Goal: Information Seeking & Learning: Learn about a topic

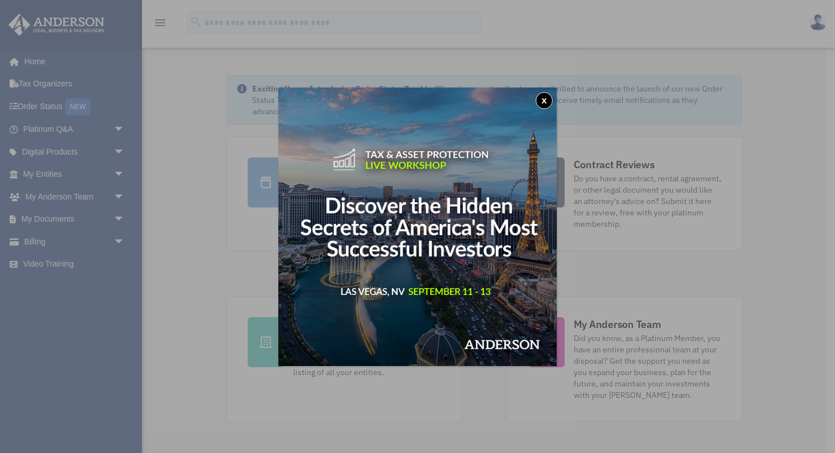
click at [542, 105] on button "x" at bounding box center [544, 100] width 17 height 17
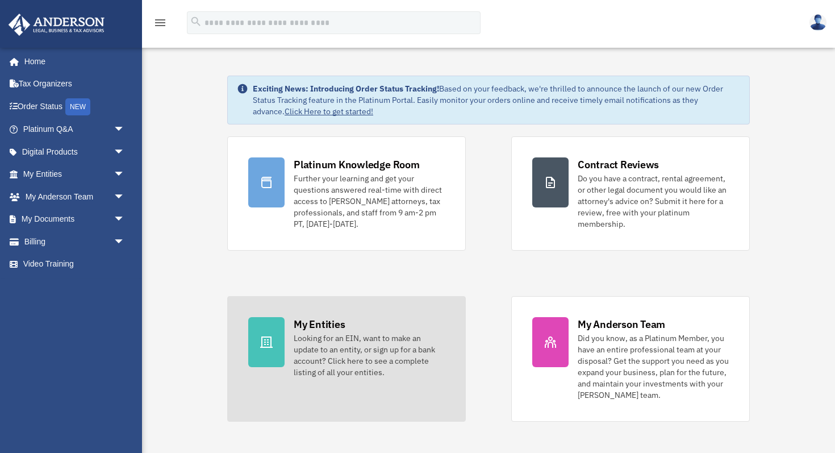
click at [330, 341] on div "Looking for an EIN, want to make an update to an entity, or sign up for a bank …" at bounding box center [369, 354] width 151 height 45
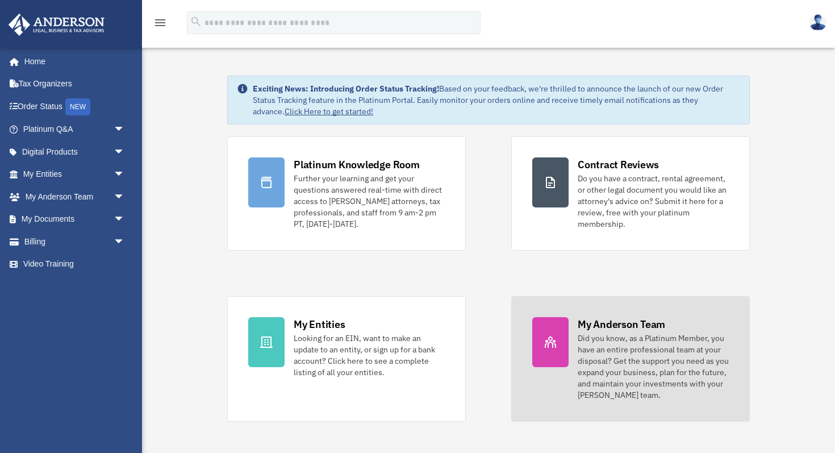
click at [618, 347] on div "Did you know, as a Platinum Member, you have an entire professional team at you…" at bounding box center [653, 366] width 151 height 68
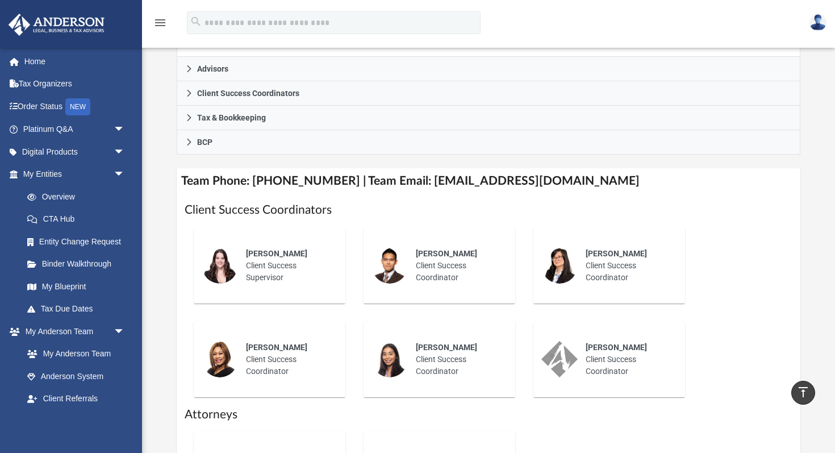
scroll to position [321, 0]
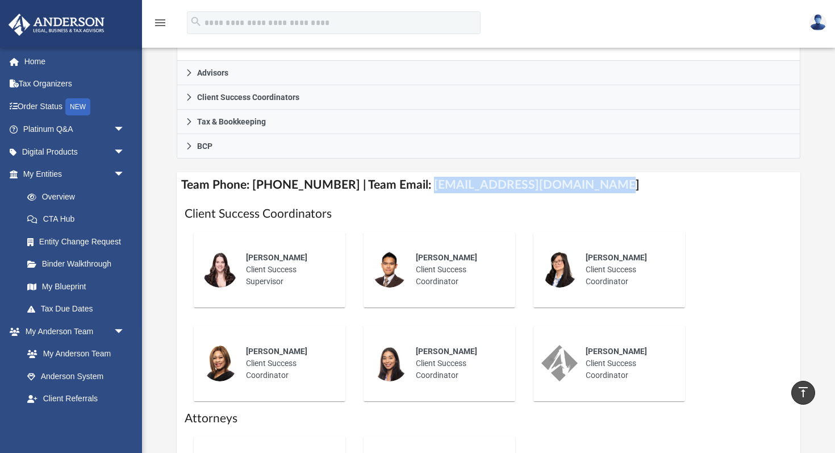
drag, startPoint x: 414, startPoint y: 185, endPoint x: 580, endPoint y: 189, distance: 166.6
click at [580, 189] on h4 "Team Phone: (725) 201-7371 | Team Email: myteam@andersonadvisors.com" at bounding box center [489, 185] width 624 height 26
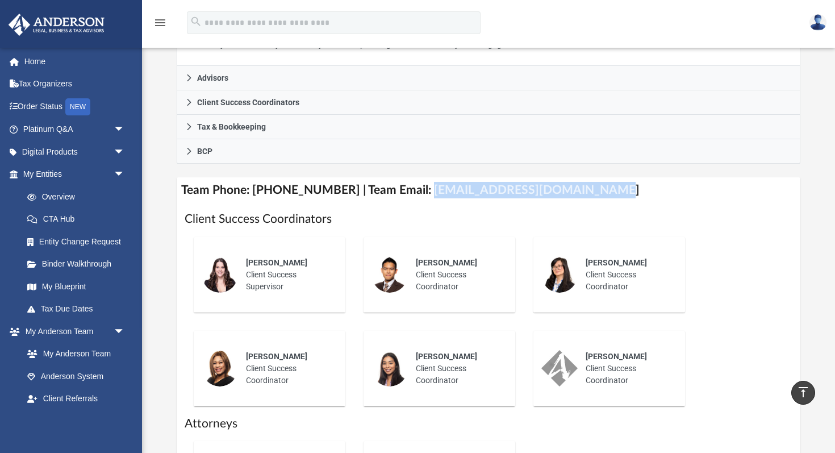
scroll to position [310, 0]
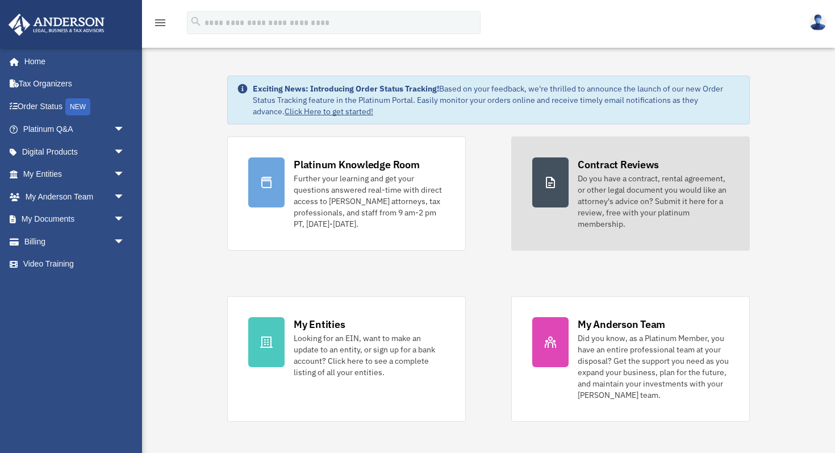
click at [634, 198] on div "Do you have a contract, rental agreement, or other legal document you would lik…" at bounding box center [653, 201] width 151 height 57
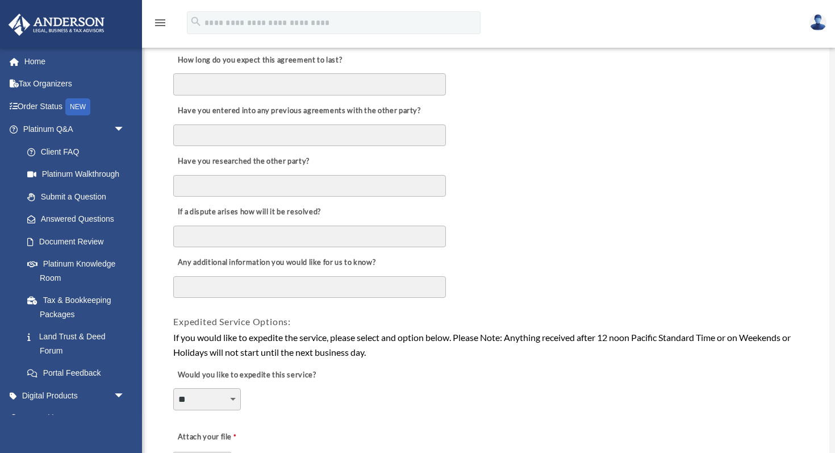
scroll to position [543, 0]
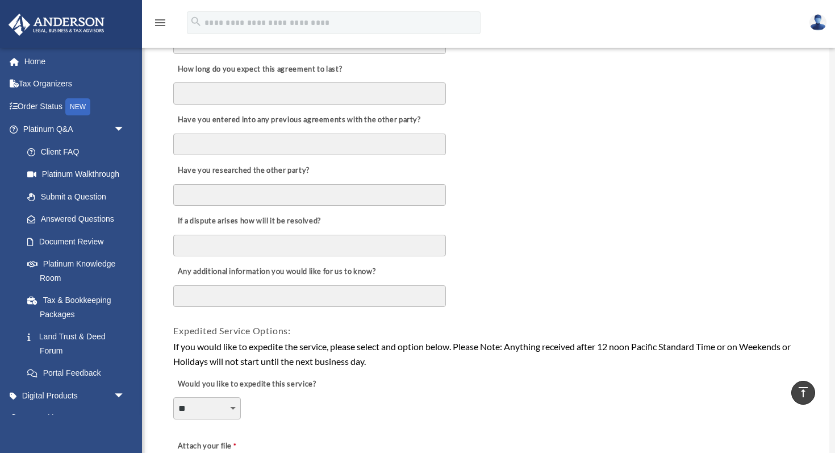
click at [305, 295] on textarea "Any additional information you would like for us to know?" at bounding box center [309, 296] width 273 height 22
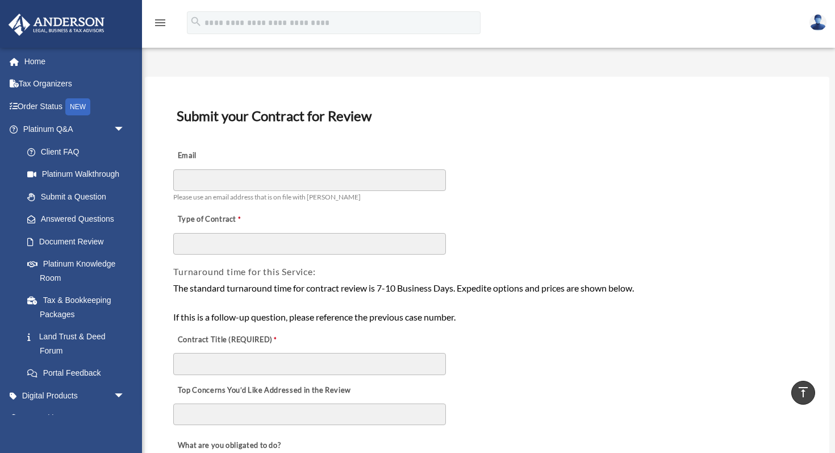
scroll to position [0, 0]
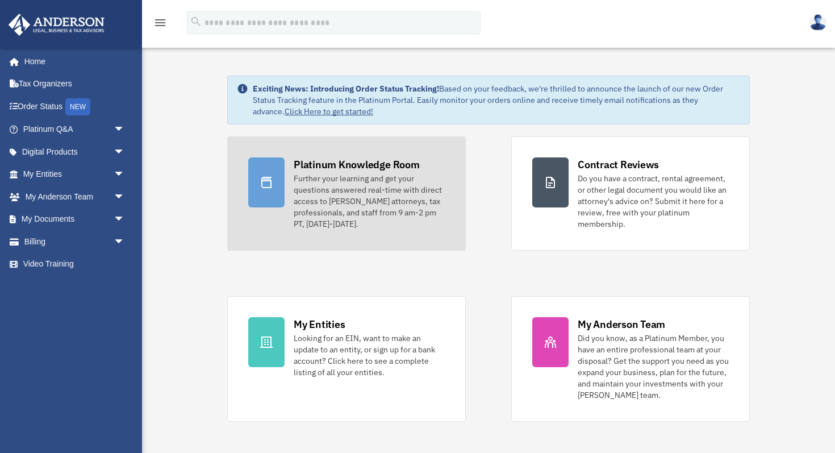
click at [318, 210] on div "Further your learning and get your questions answered real-time with direct acc…" at bounding box center [369, 201] width 151 height 57
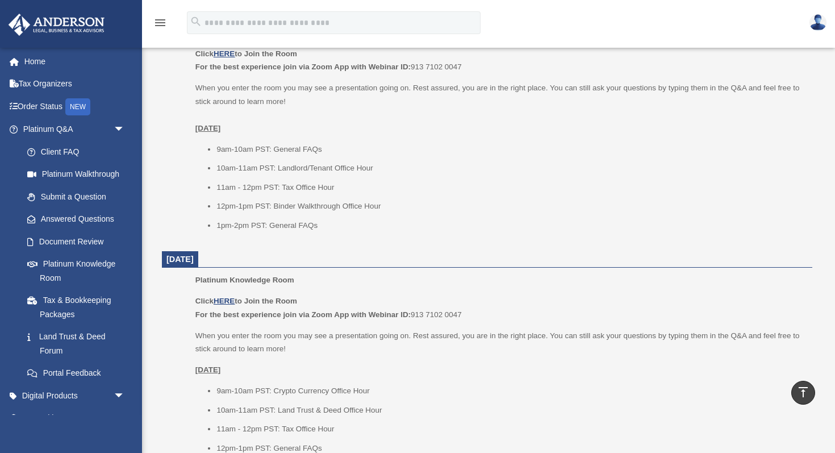
scroll to position [767, 0]
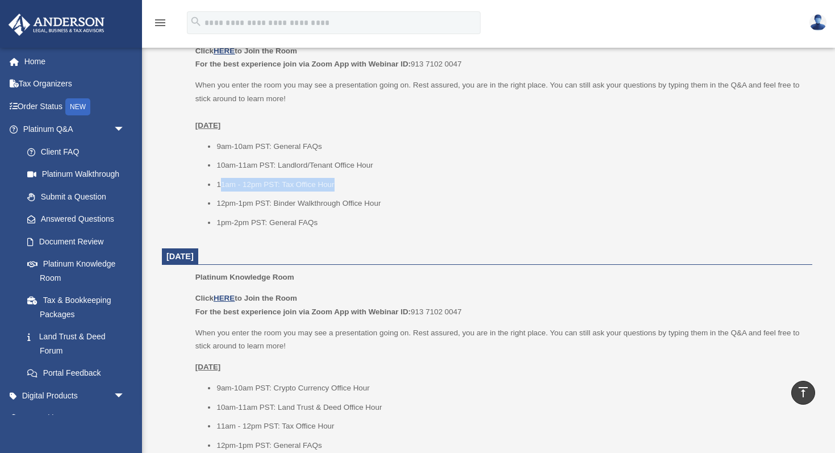
drag, startPoint x: 220, startPoint y: 185, endPoint x: 340, endPoint y: 186, distance: 119.9
click at [340, 186] on li "11am - 12pm PST: Tax Office Hour" at bounding box center [511, 185] width 588 height 14
drag, startPoint x: 340, startPoint y: 186, endPoint x: 201, endPoint y: 185, distance: 138.7
click at [201, 185] on ul "9am-10am PST: General FAQs 10am-11am PST: Landlord/Tenant Office Hour 11am - 12…" at bounding box center [499, 185] width 609 height 90
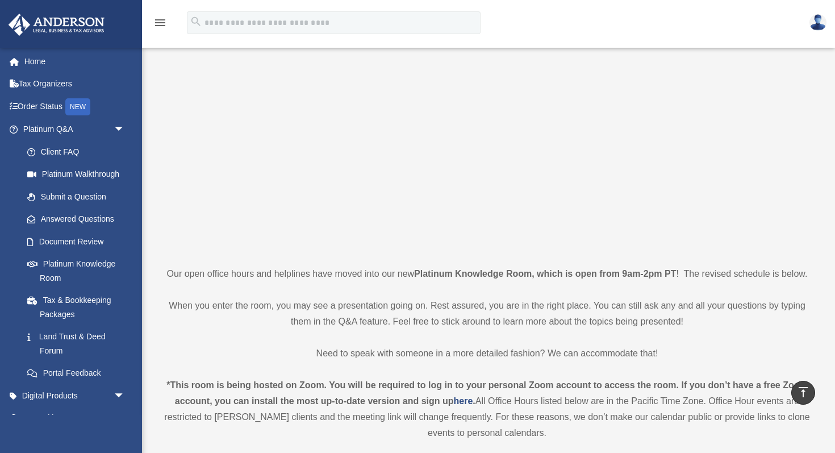
scroll to position [0, 0]
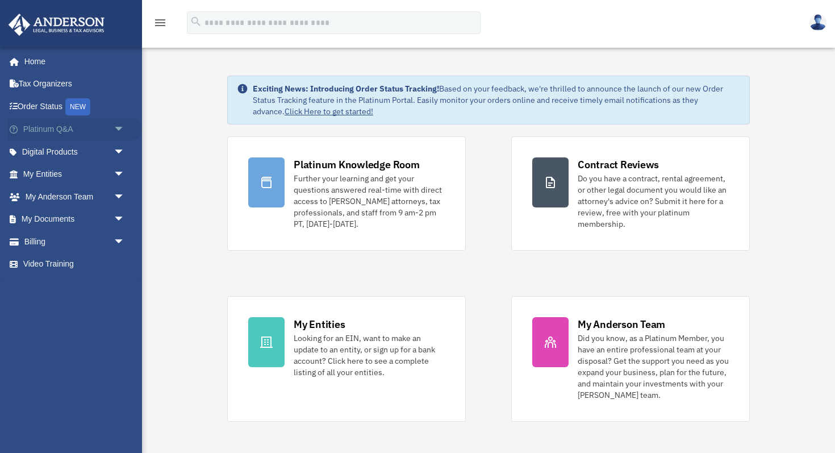
click at [119, 131] on span "arrow_drop_down" at bounding box center [125, 129] width 23 height 23
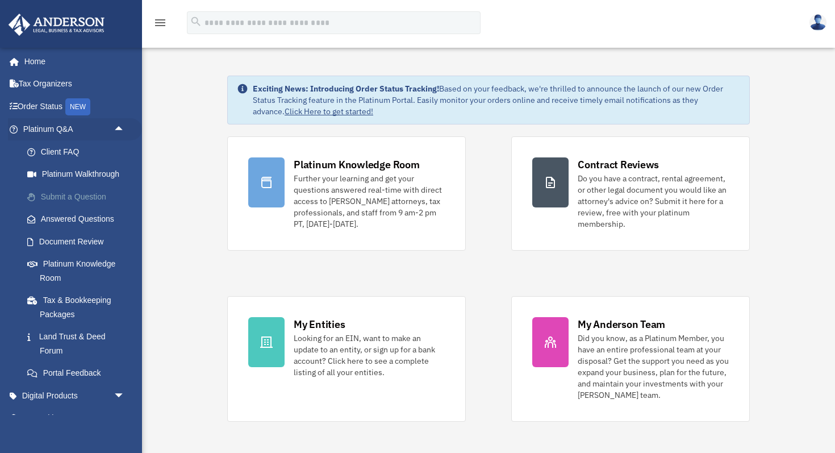
click at [78, 202] on link "Submit a Question" at bounding box center [79, 196] width 126 height 23
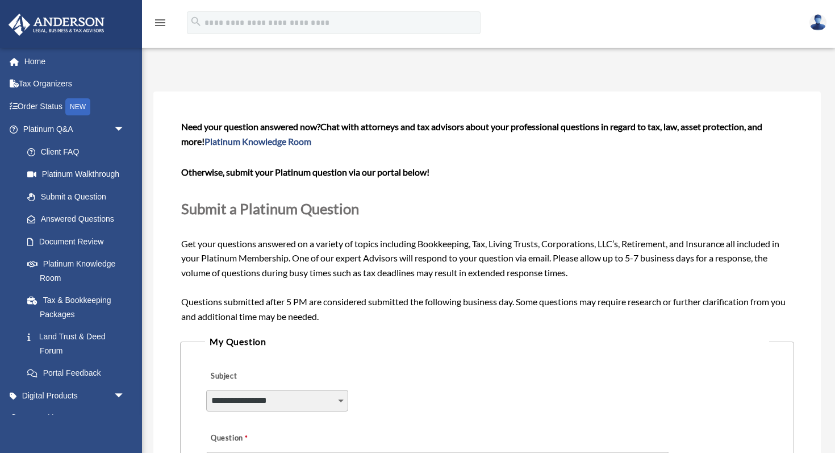
click at [344, 404] on select "**********" at bounding box center [277, 401] width 142 height 22
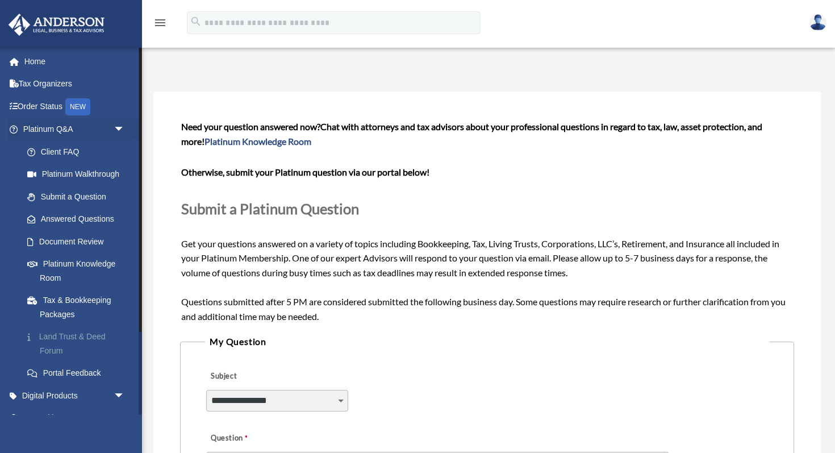
click at [54, 335] on link "Land Trust & Deed Forum" at bounding box center [79, 344] width 126 height 36
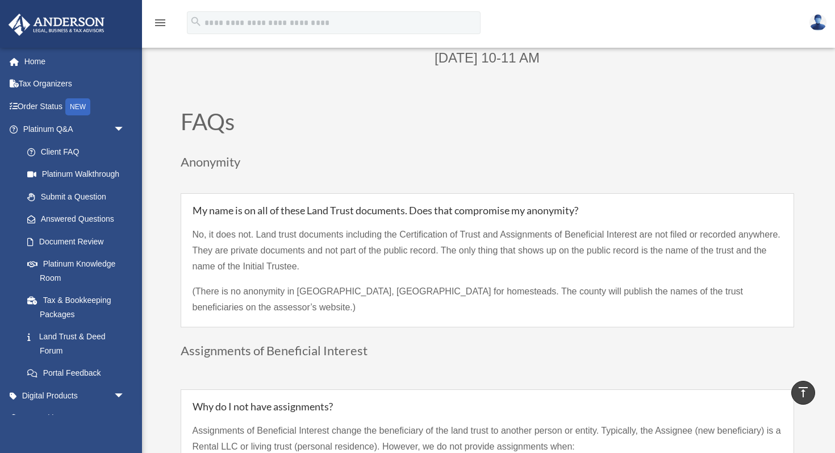
scroll to position [684, 0]
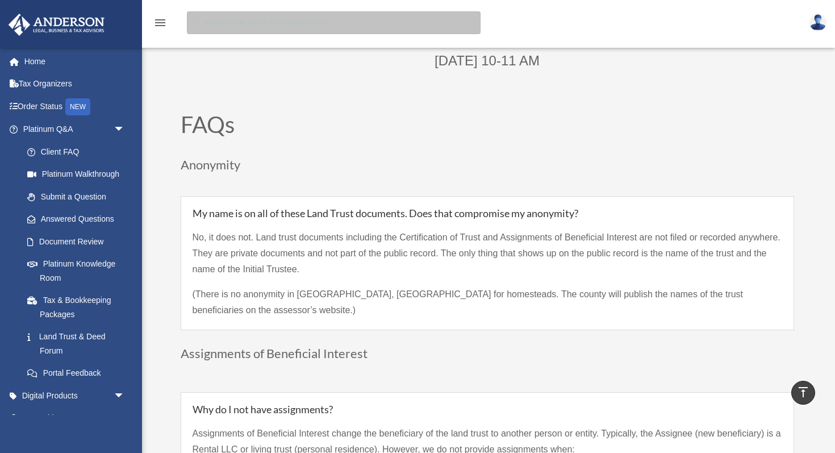
click at [245, 25] on input "search" at bounding box center [334, 22] width 294 height 23
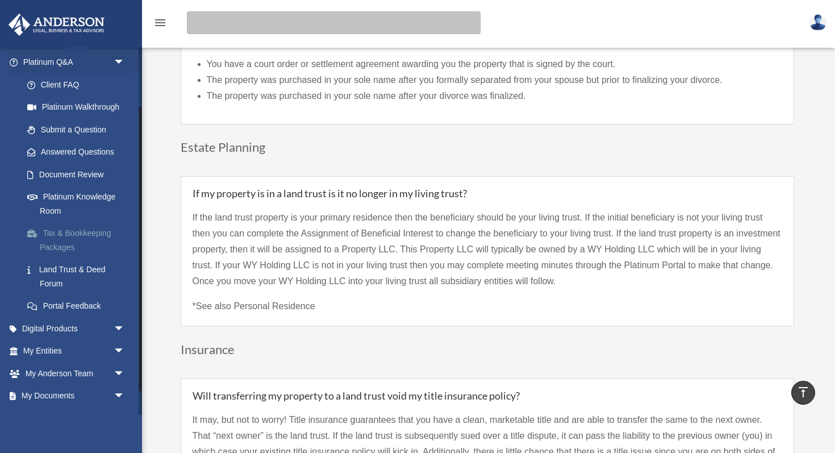
scroll to position [79, 0]
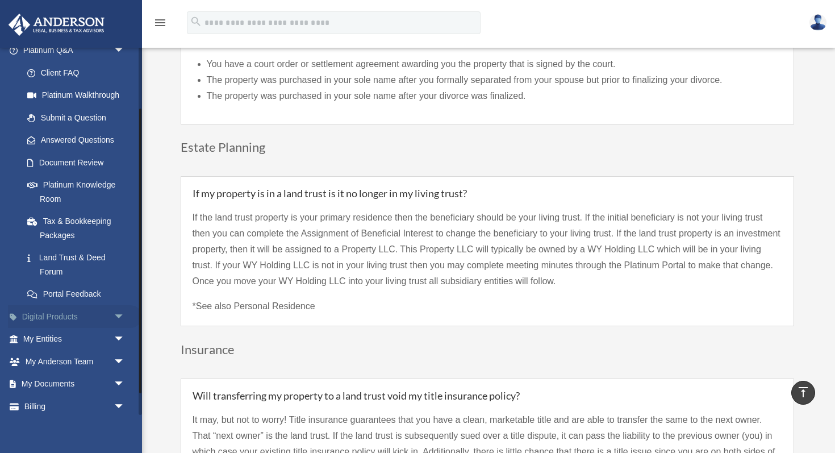
click at [119, 315] on span "arrow_drop_down" at bounding box center [125, 316] width 23 height 23
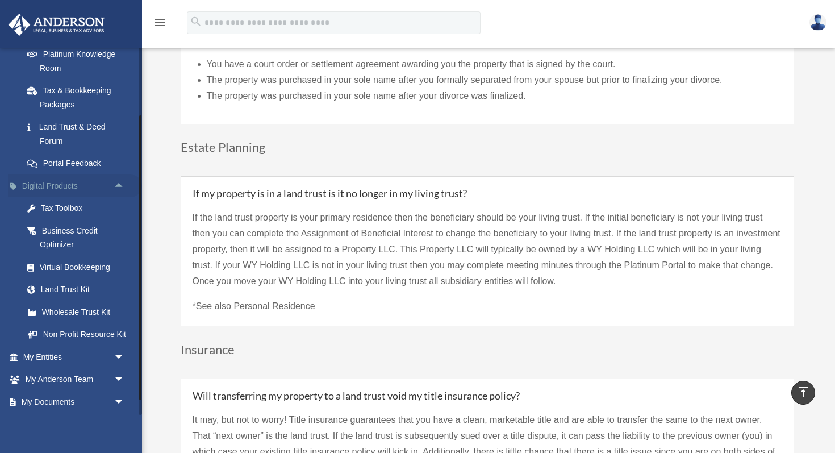
scroll to position [210, 0]
click at [65, 211] on div "Tax Toolbox" at bounding box center [84, 208] width 88 height 14
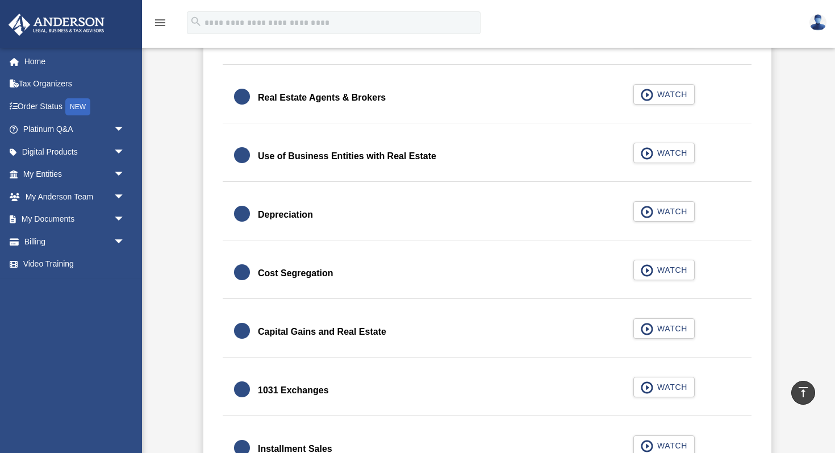
scroll to position [1029, 0]
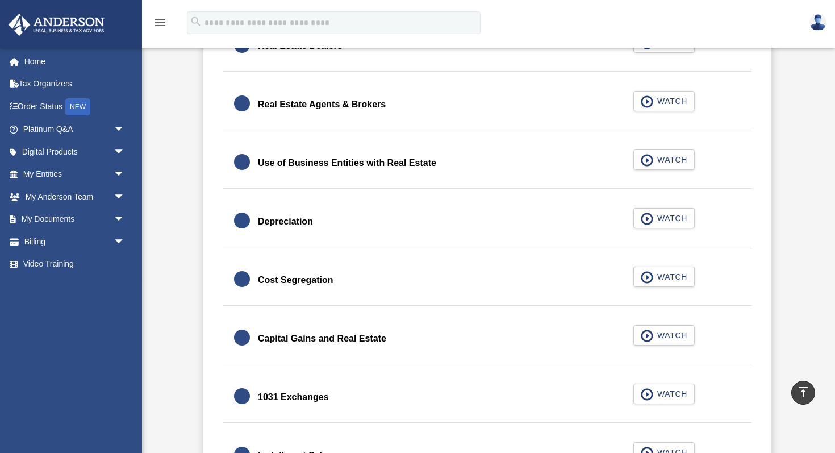
click at [282, 218] on div "Depreciation" at bounding box center [285, 222] width 55 height 16
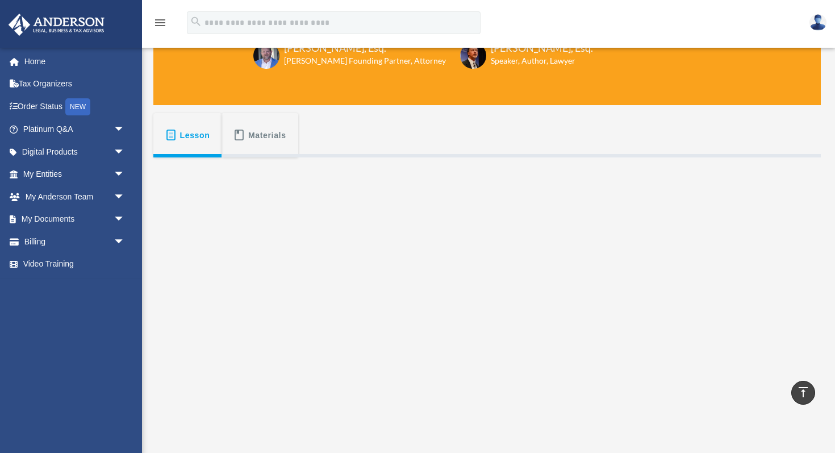
scroll to position [117, 0]
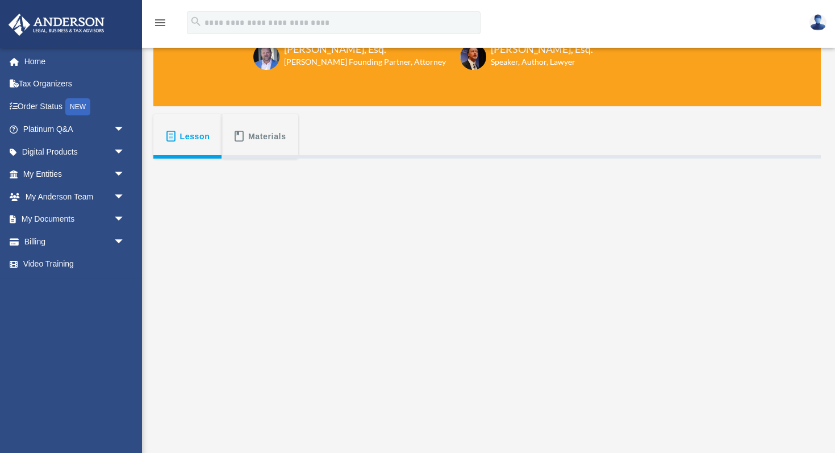
click at [261, 142] on span "Materials" at bounding box center [267, 136] width 38 height 20
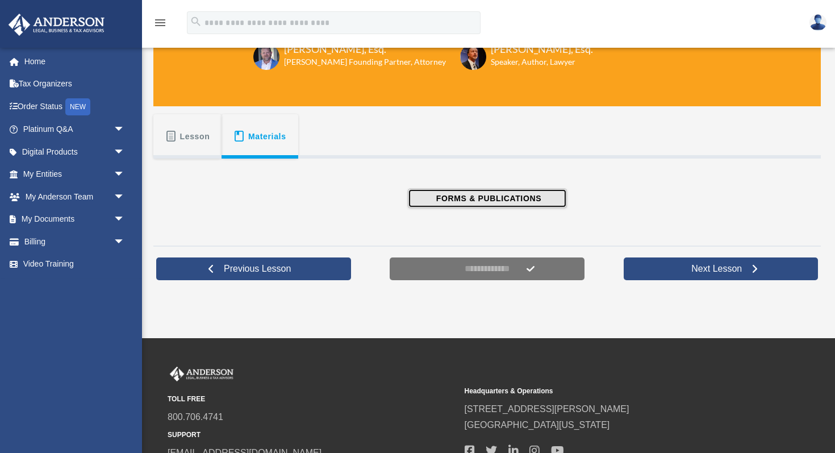
click at [464, 197] on span "FORMS & PUBLICATIONS" at bounding box center [487, 198] width 109 height 11
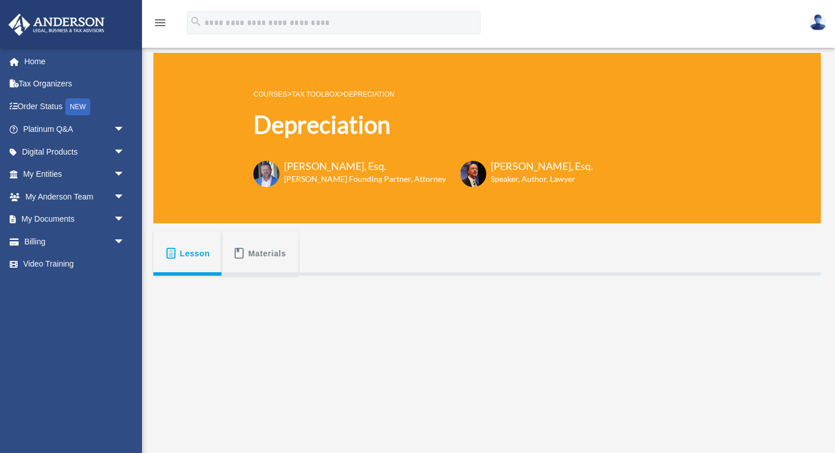
scroll to position [114, 0]
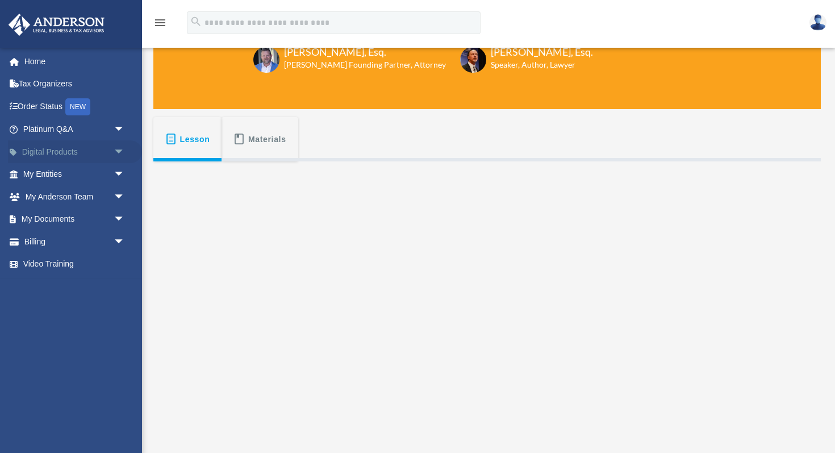
click at [123, 157] on span "arrow_drop_down" at bounding box center [125, 151] width 23 height 23
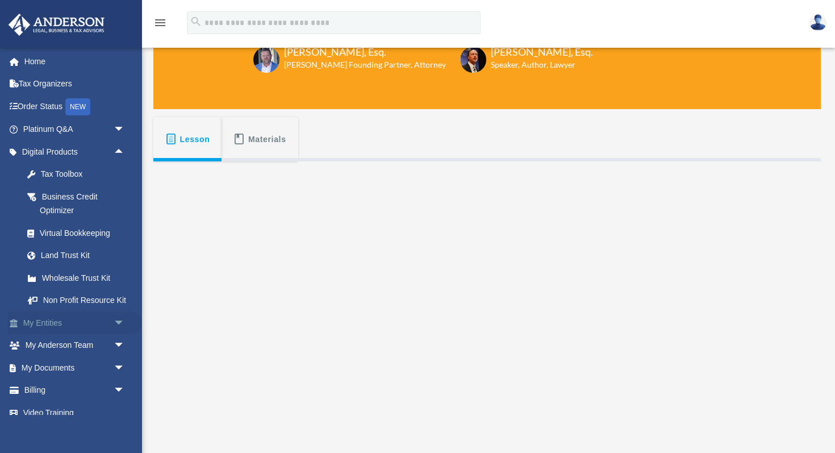
click at [124, 324] on span "arrow_drop_down" at bounding box center [125, 322] width 23 height 23
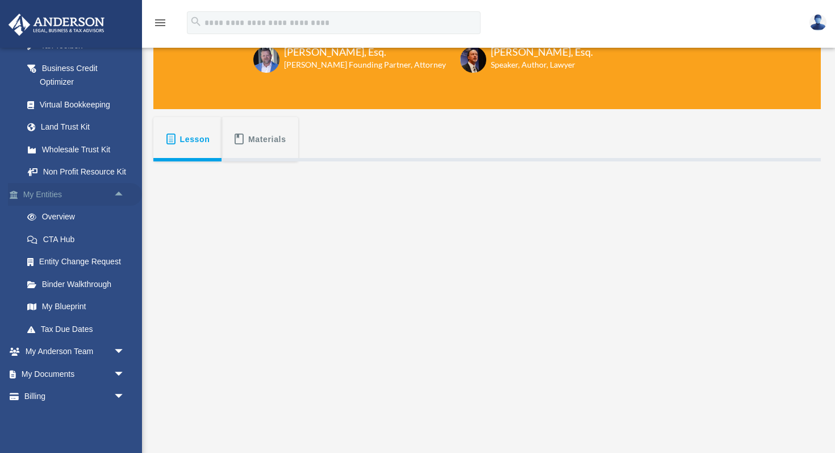
scroll to position [146, 0]
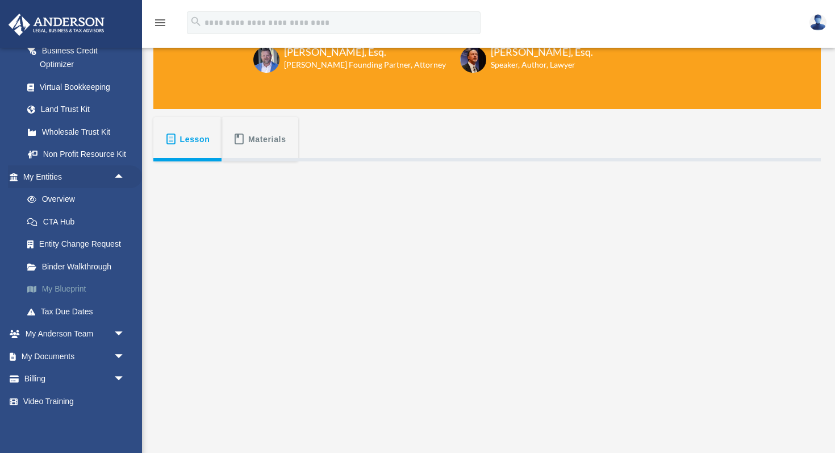
click at [58, 286] on link "My Blueprint" at bounding box center [79, 289] width 126 height 23
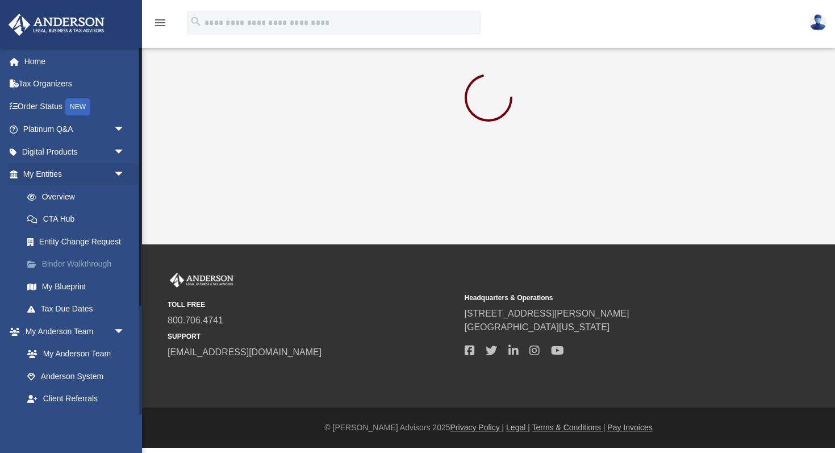
click at [70, 265] on link "Binder Walkthrough" at bounding box center [79, 264] width 126 height 23
click at [58, 264] on link "Binder Walkthrough" at bounding box center [79, 264] width 126 height 23
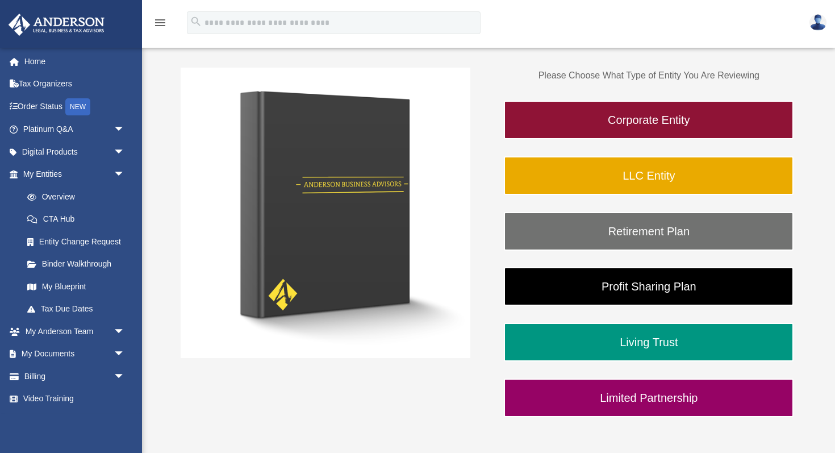
scroll to position [158, 0]
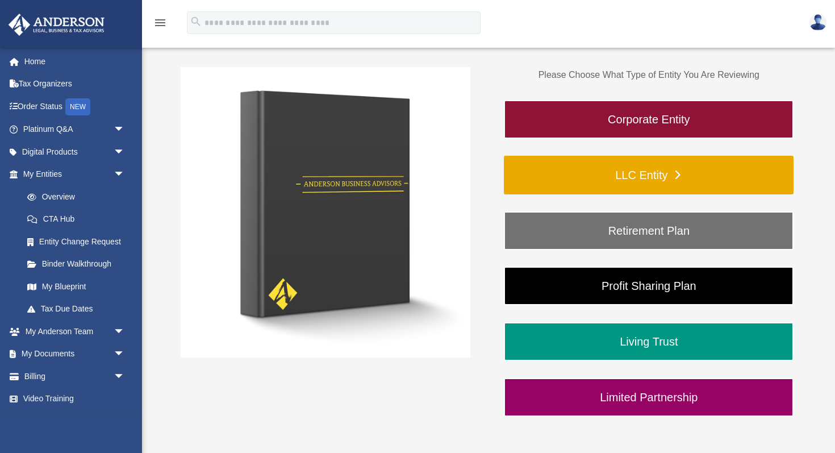
click at [648, 175] on link "LLC Entity" at bounding box center [649, 175] width 290 height 39
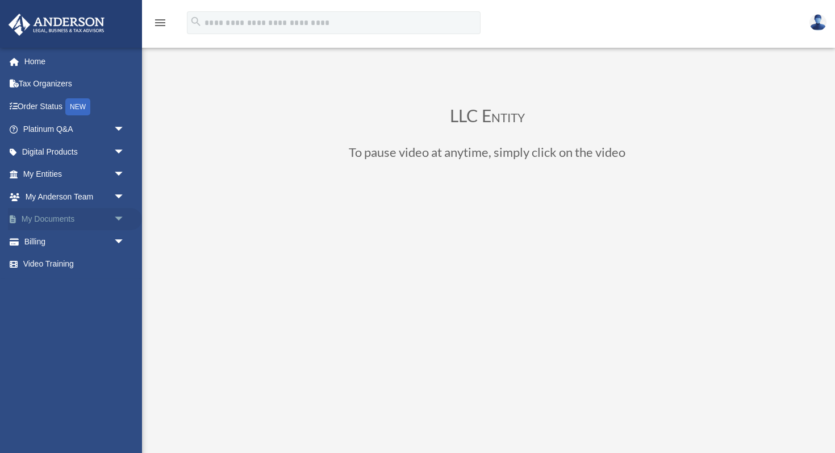
click at [118, 218] on span "arrow_drop_down" at bounding box center [125, 219] width 23 height 23
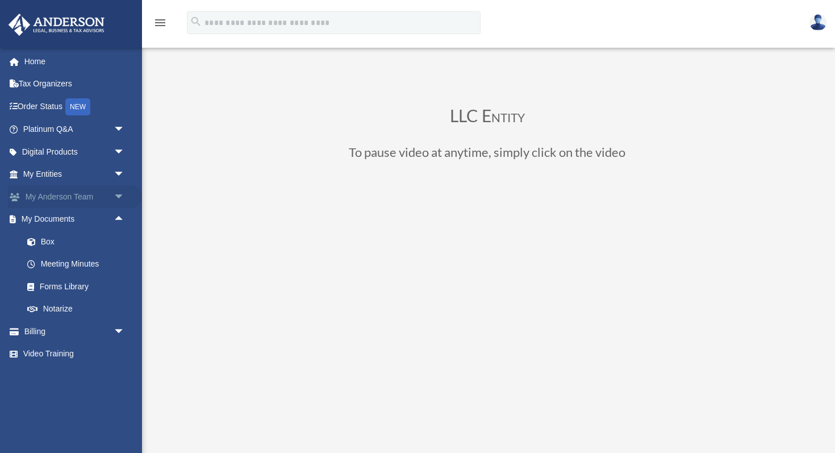
click at [118, 200] on span "arrow_drop_down" at bounding box center [125, 196] width 23 height 23
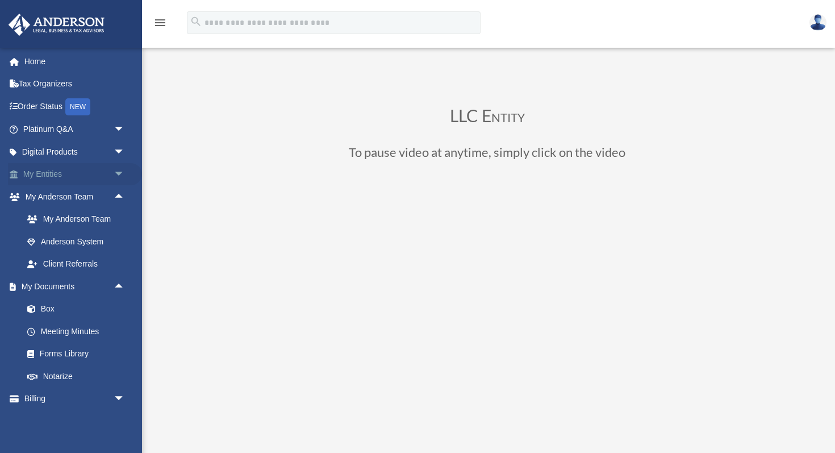
click at [120, 172] on span "arrow_drop_down" at bounding box center [125, 174] width 23 height 23
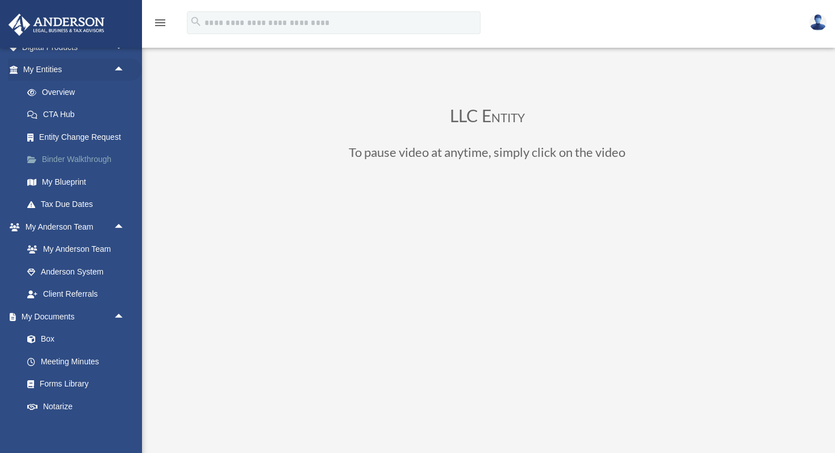
scroll to position [155, 0]
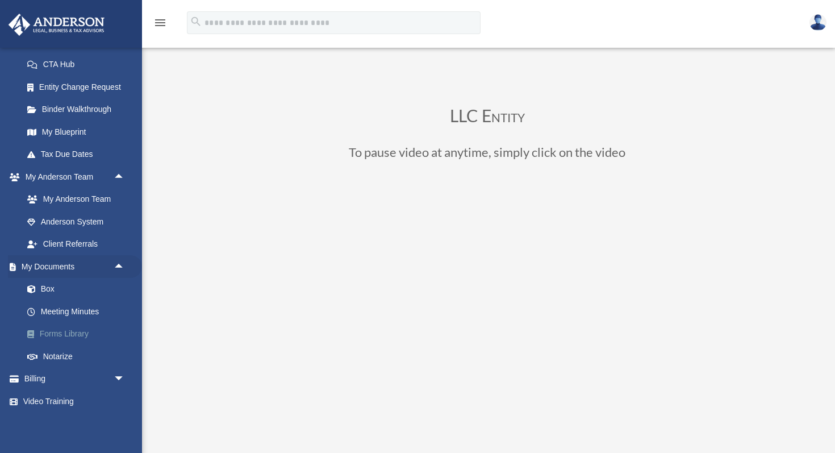
click at [60, 332] on link "Forms Library" at bounding box center [79, 334] width 126 height 23
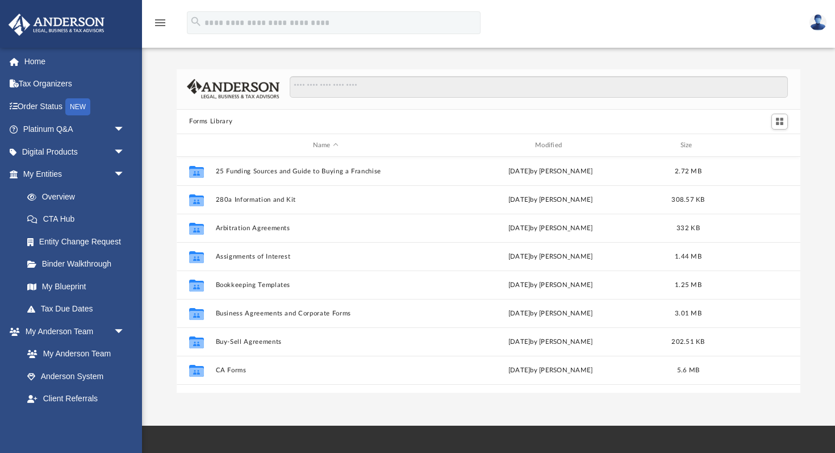
scroll to position [258, 624]
click at [347, 86] on input "Search files and folders" at bounding box center [539, 87] width 498 height 22
click at [357, 89] on input "Search files and folders" at bounding box center [539, 87] width 498 height 22
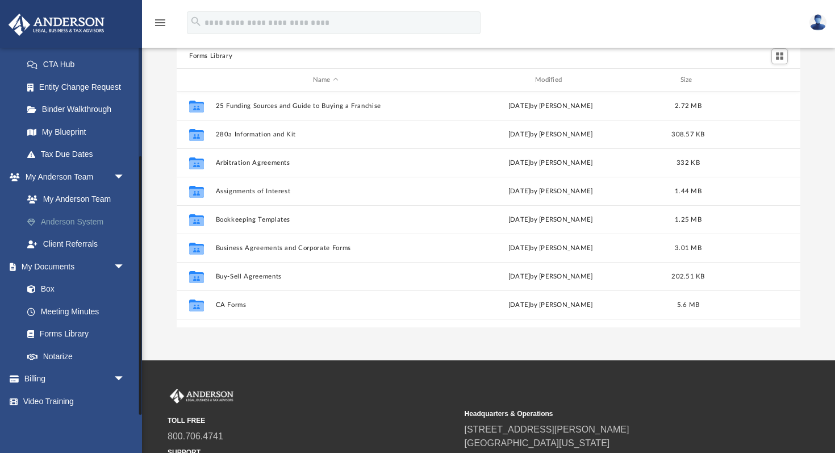
scroll to position [72, 0]
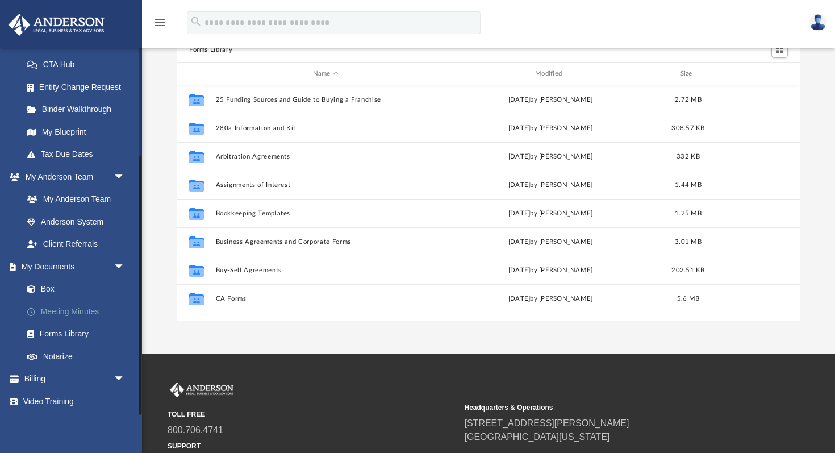
click at [68, 315] on link "Meeting Minutes" at bounding box center [79, 311] width 126 height 23
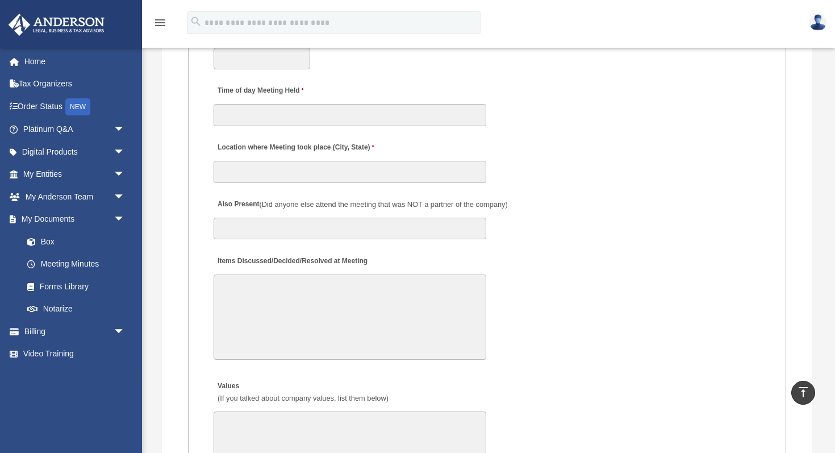
scroll to position [1774, 0]
click at [278, 312] on textarea "Items Discussed/Decided/Resolved at Meeting" at bounding box center [350, 315] width 273 height 85
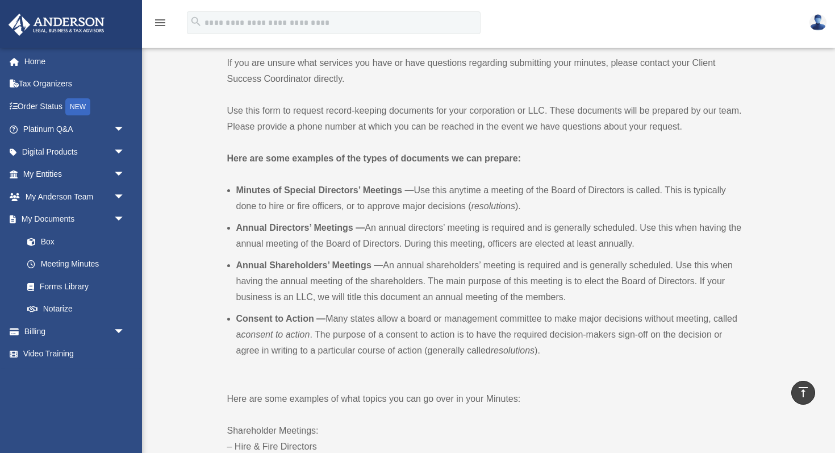
scroll to position [0, 0]
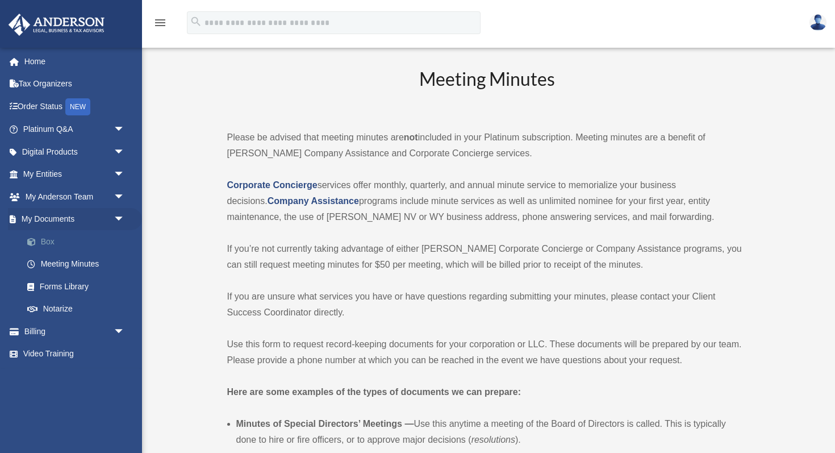
click at [45, 243] on link "Box" at bounding box center [79, 241] width 126 height 23
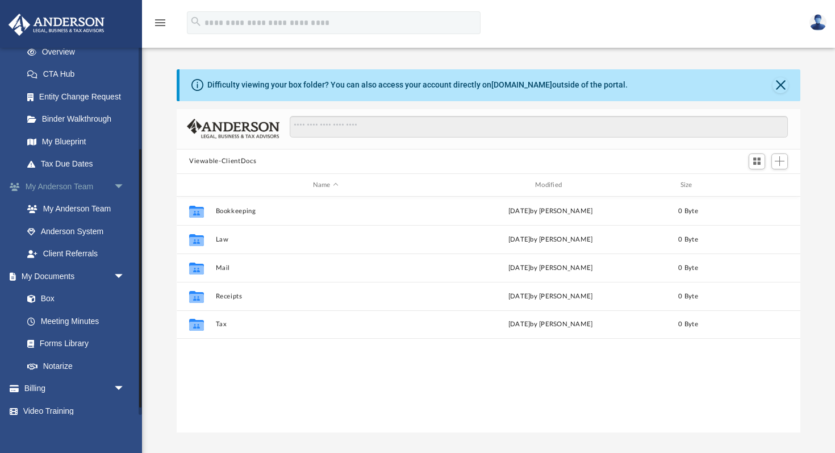
scroll to position [155, 0]
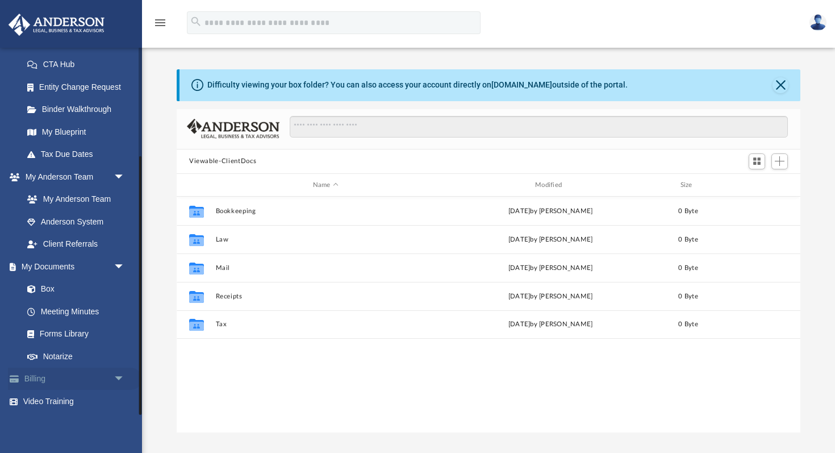
click at [120, 380] on span "arrow_drop_down" at bounding box center [125, 379] width 23 height 23
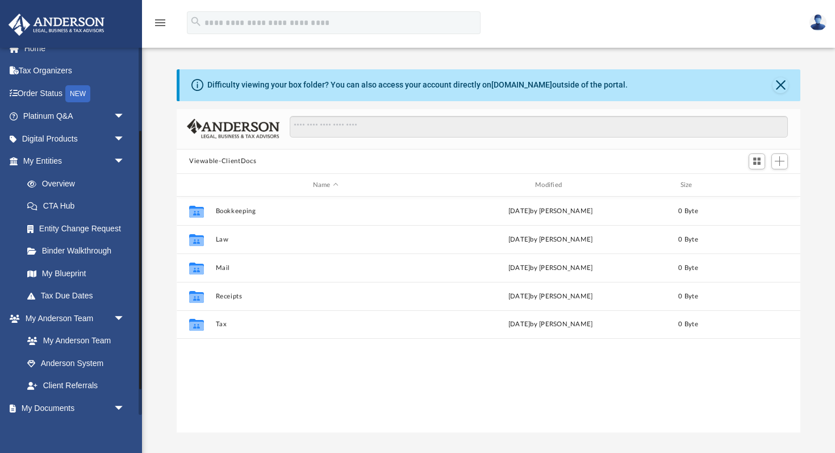
scroll to position [0, 0]
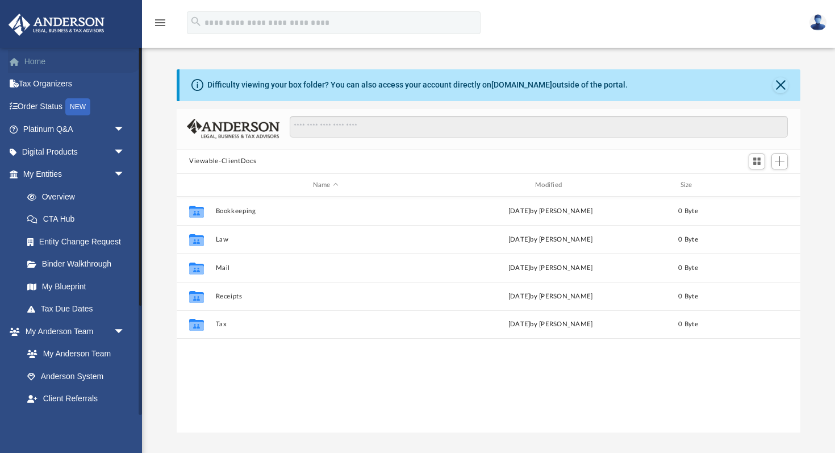
click at [38, 62] on link "Home" at bounding box center [75, 61] width 134 height 23
